Goal: Register for event/course

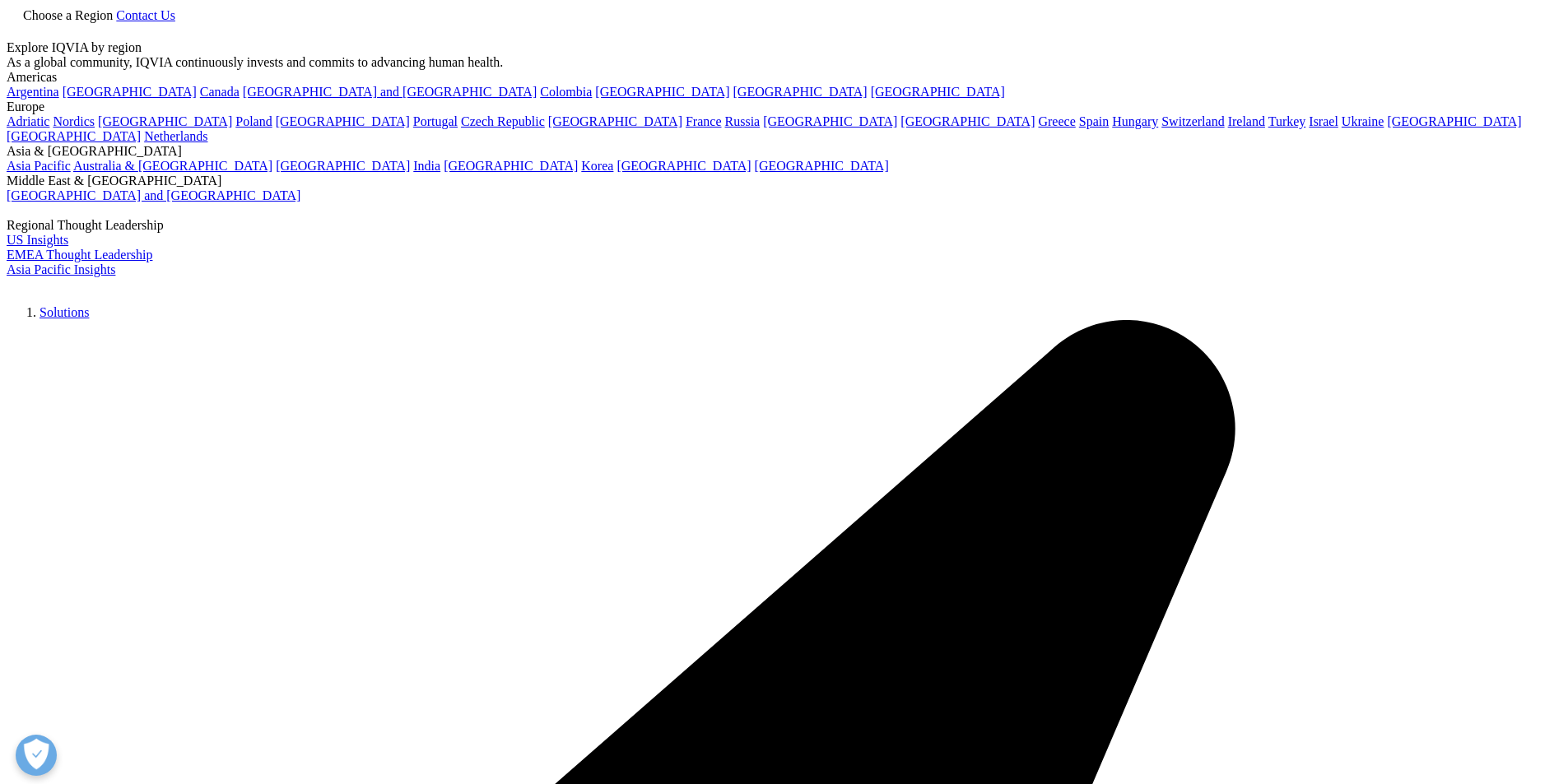
scroll to position [658, 0]
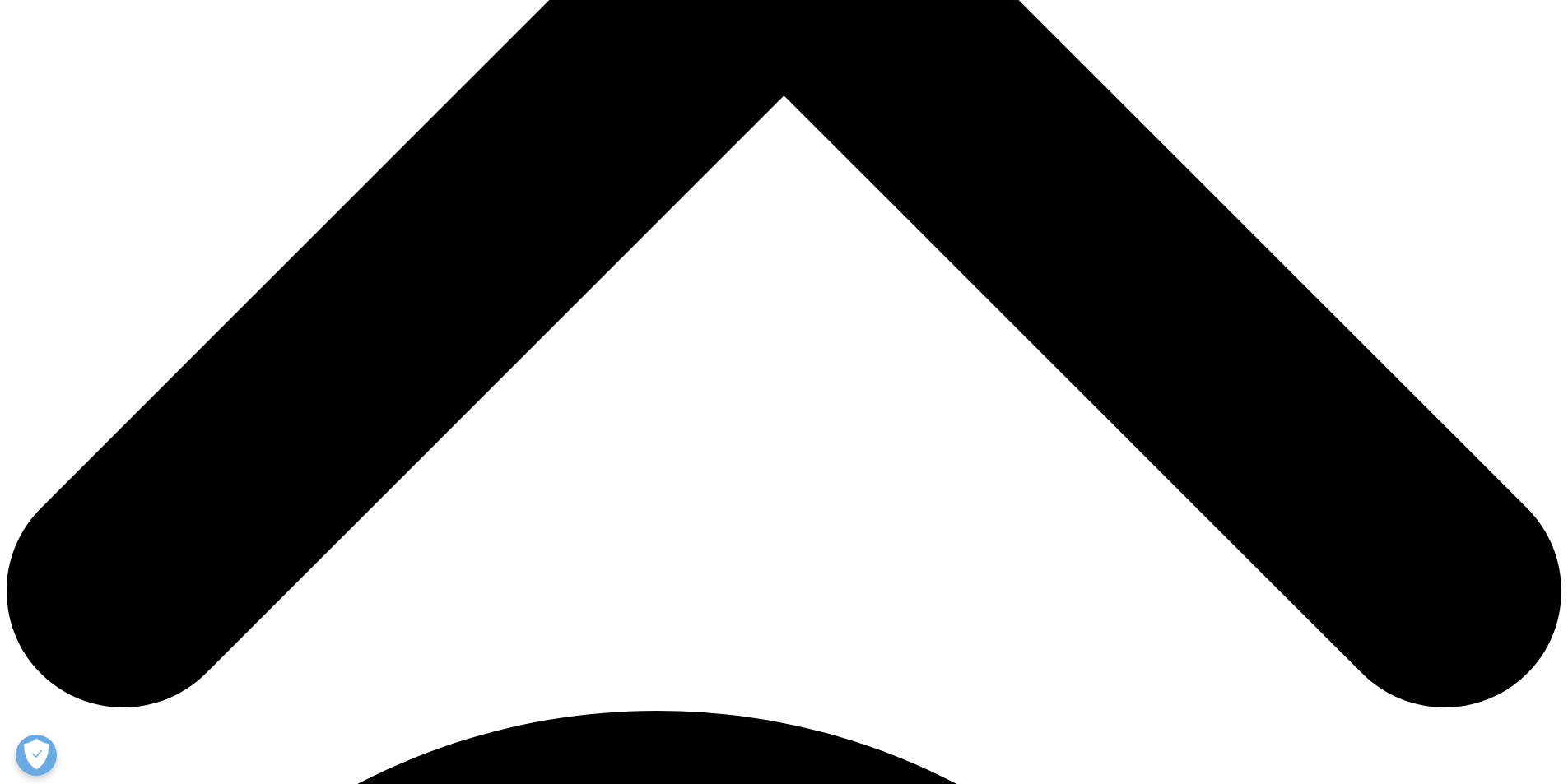
scroll to position [905, 0]
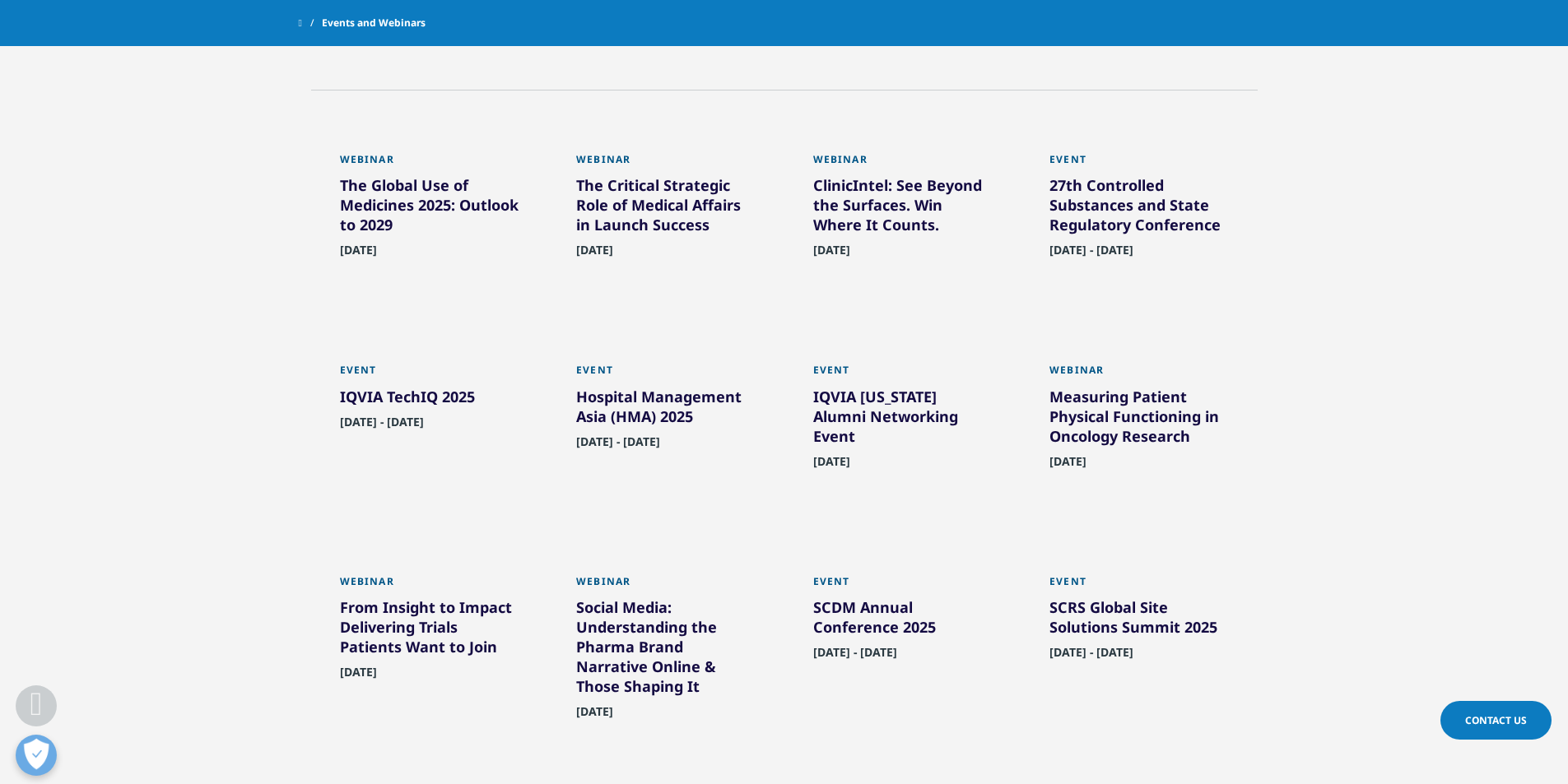
click at [409, 440] on span "September 09, 2025 - September 10, 2025" at bounding box center [382, 426] width 84 height 25
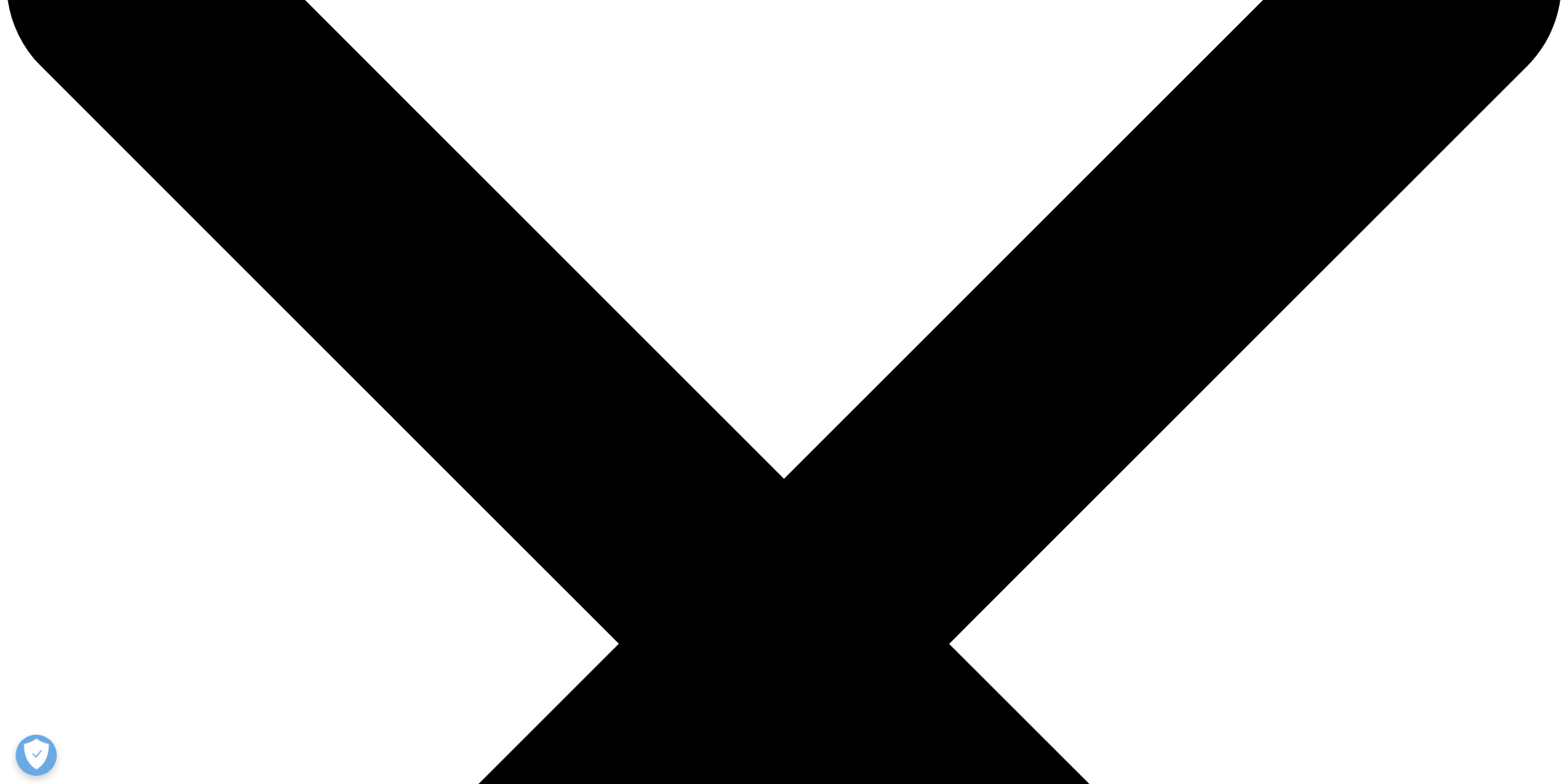
scroll to position [164, 0]
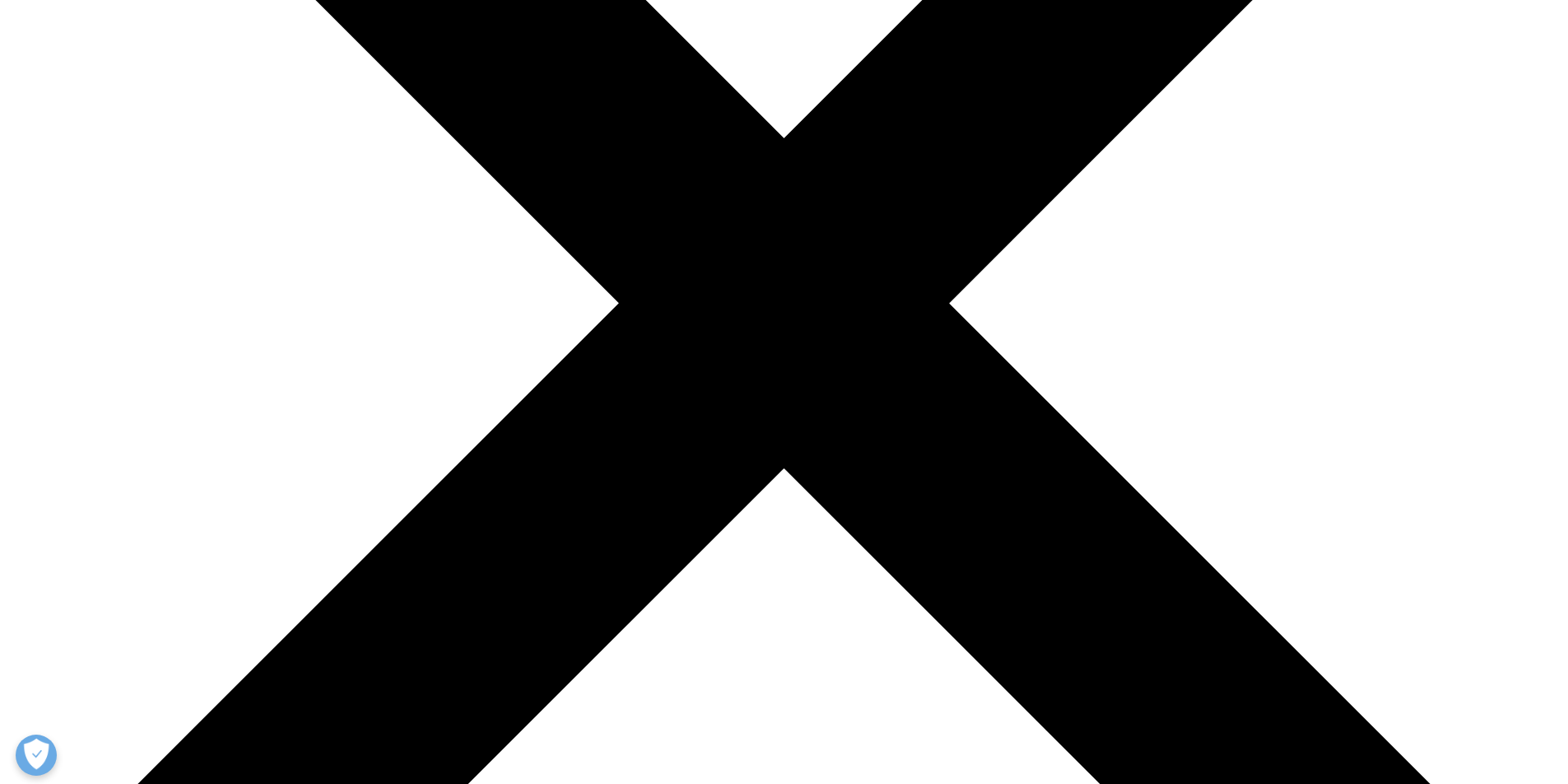
scroll to position [494, 0]
